Goal: Task Accomplishment & Management: Complete application form

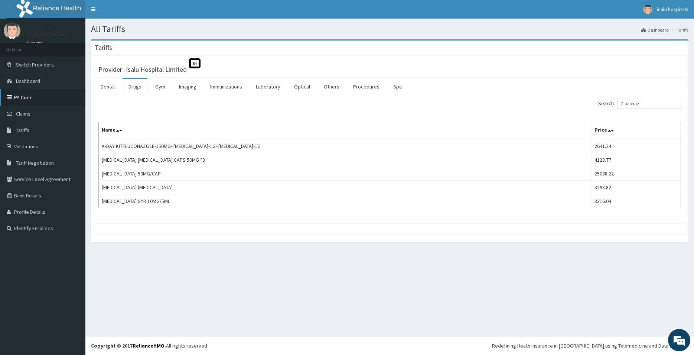
click at [43, 100] on link "PA Code" at bounding box center [42, 97] width 85 height 16
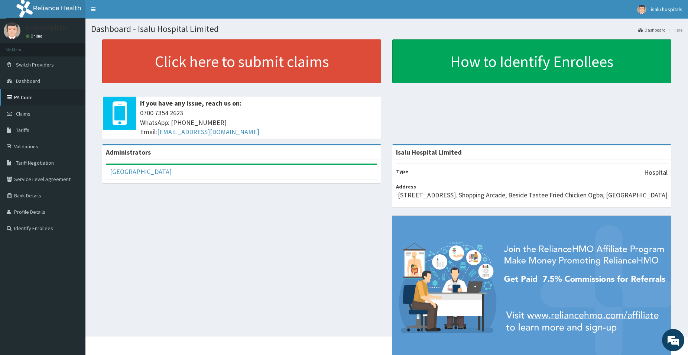
click at [46, 104] on link "PA Code" at bounding box center [42, 97] width 85 height 16
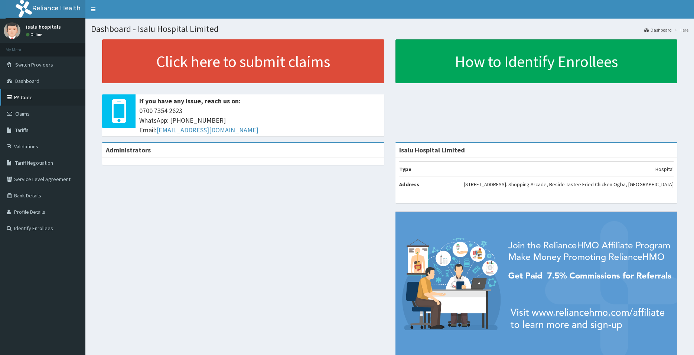
click at [41, 98] on link "PA Code" at bounding box center [42, 97] width 85 height 16
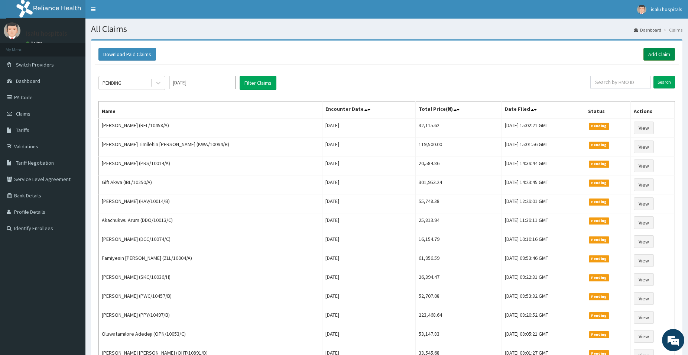
click at [651, 53] on link "Add Claim" at bounding box center [660, 54] width 32 height 13
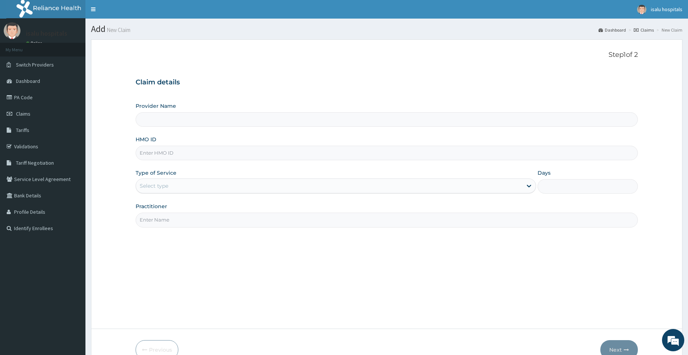
type input "Isalu Hospital Limited"
click at [197, 156] on input "HMO ID" at bounding box center [387, 153] width 502 height 14
paste input "TVA/10002/A"
type input "TVA/10002/A"
click at [224, 188] on div "Select type" at bounding box center [329, 186] width 386 height 12
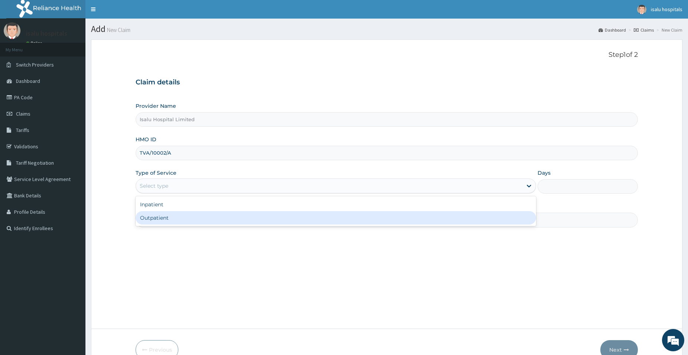
click at [216, 223] on div "Outpatient" at bounding box center [336, 217] width 401 height 13
type input "1"
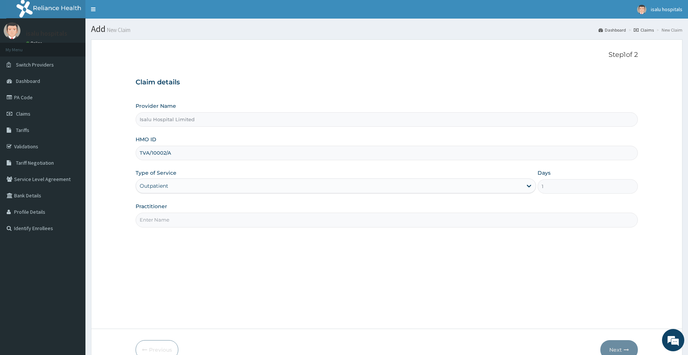
click at [210, 221] on input "Practitioner" at bounding box center [387, 220] width 502 height 14
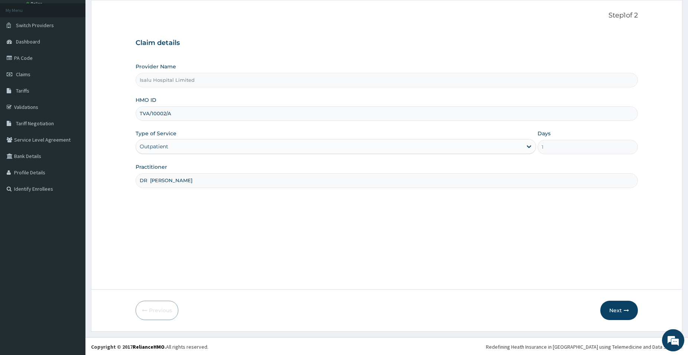
scroll to position [41, 0]
type input "DR [PERSON_NAME]"
click at [616, 312] on button "Next" at bounding box center [619, 308] width 38 height 19
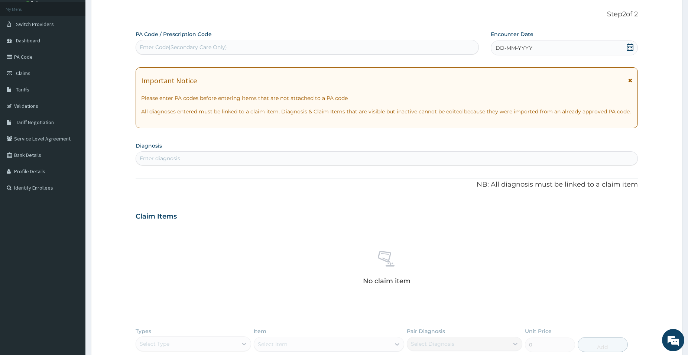
click at [200, 46] on div "Enter Code(Secondary Care Only)" at bounding box center [183, 46] width 87 height 7
click at [169, 46] on div "Enter Code(Secondary Care Only)" at bounding box center [183, 46] width 87 height 7
paste input "PA/DDA44D"
type input "PA/DDA44D"
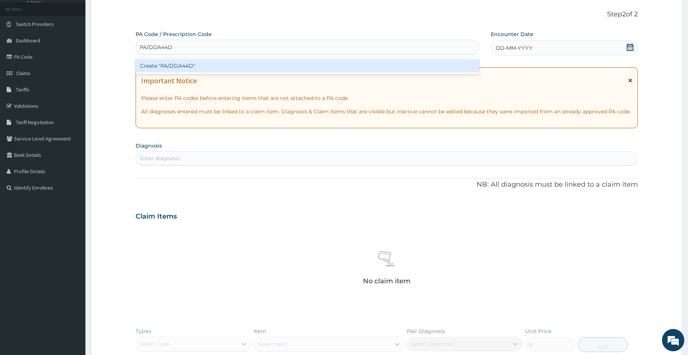
click at [210, 69] on div "Create "PA/DDA44D"" at bounding box center [307, 65] width 343 height 13
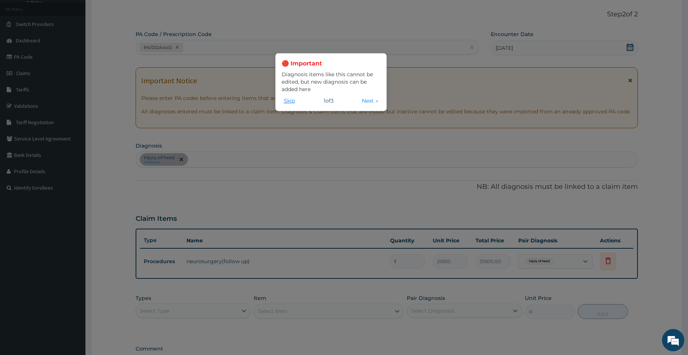
click at [291, 104] on button "Skip" at bounding box center [290, 101] width 16 height 8
